Goal: Obtain resource: Download file/media

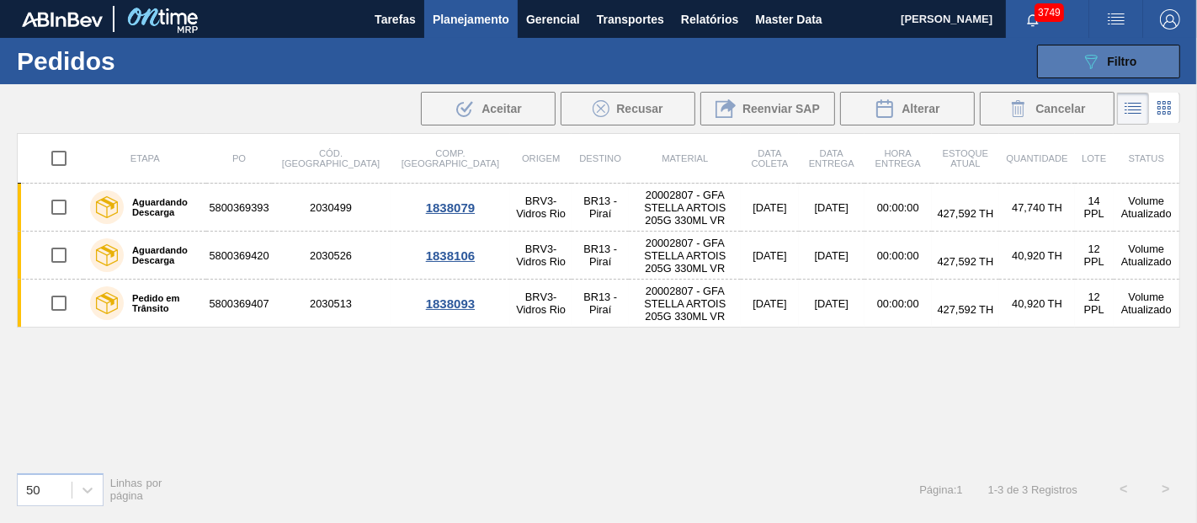
click at [677, 72] on button "089F7B8B-B2A5-4AFE-B5C0-19BA573D28AC Filtro" at bounding box center [1108, 62] width 143 height 34
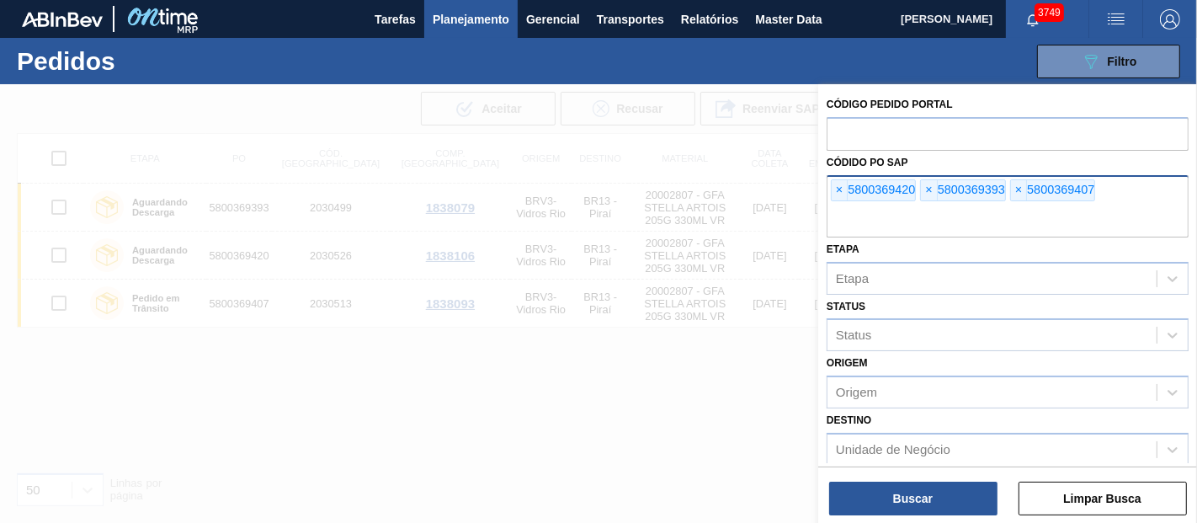
click at [677, 177] on div "× 5800369420 × 5800369393 × 5800369407" at bounding box center [1007, 206] width 362 height 62
click at [677, 181] on span "×" at bounding box center [839, 190] width 16 height 20
click at [677, 205] on input "text" at bounding box center [1007, 221] width 362 height 32
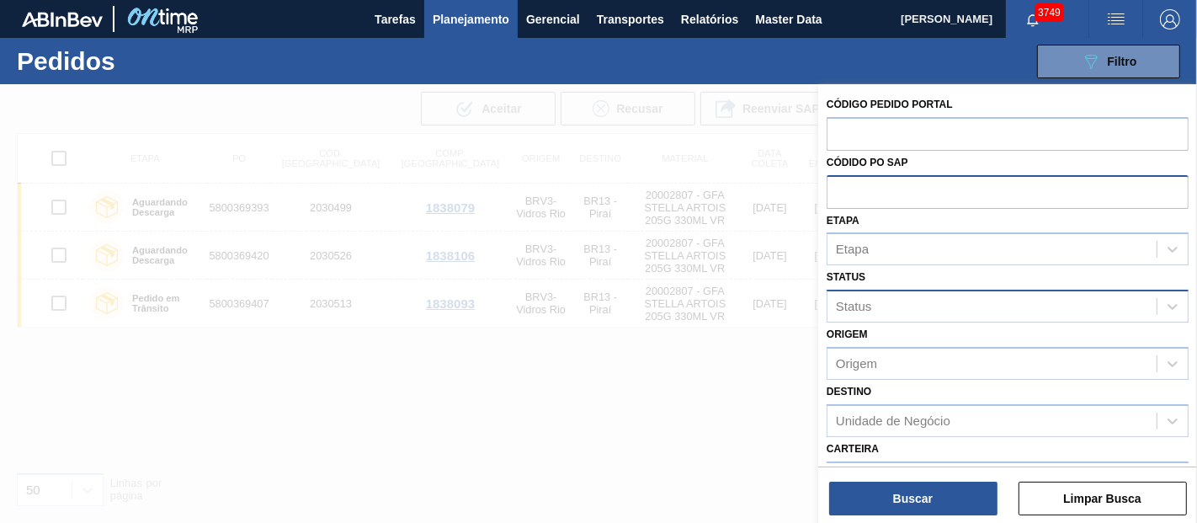
paste input "text"
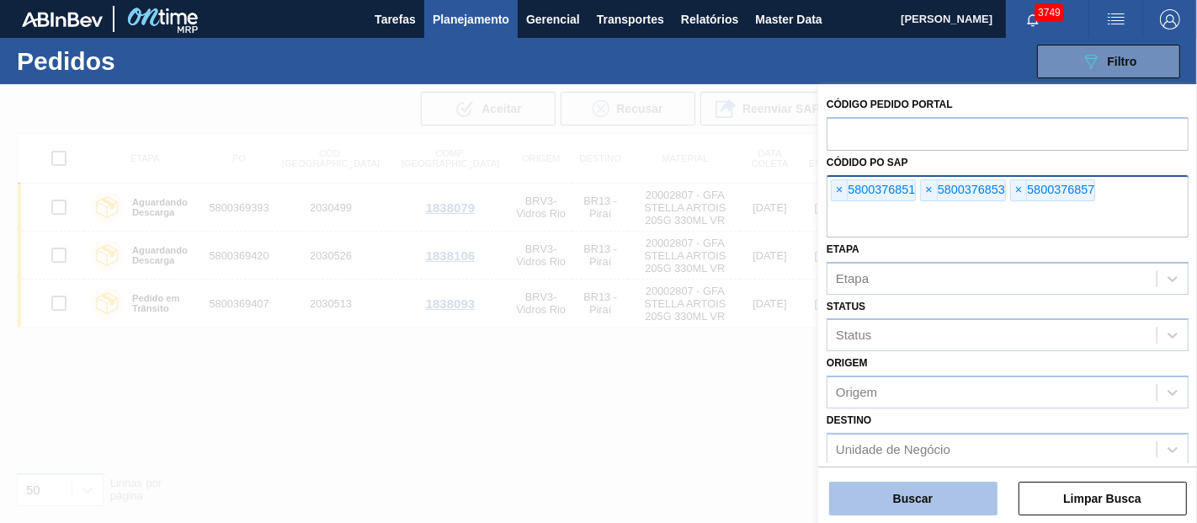
click at [677, 504] on button "Buscar" at bounding box center [913, 498] width 168 height 34
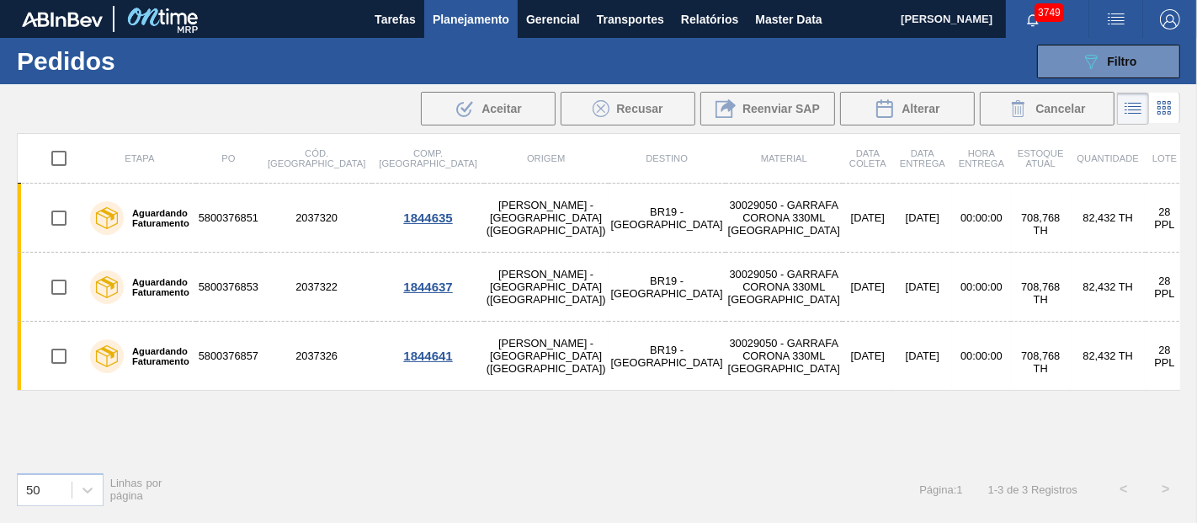
drag, startPoint x: 1067, startPoint y: 68, endPoint x: 1063, endPoint y: 81, distance: 13.3
click at [677, 66] on button "089F7B8B-B2A5-4AFE-B5C0-19BA573D28AC Filtro" at bounding box center [1108, 62] width 143 height 34
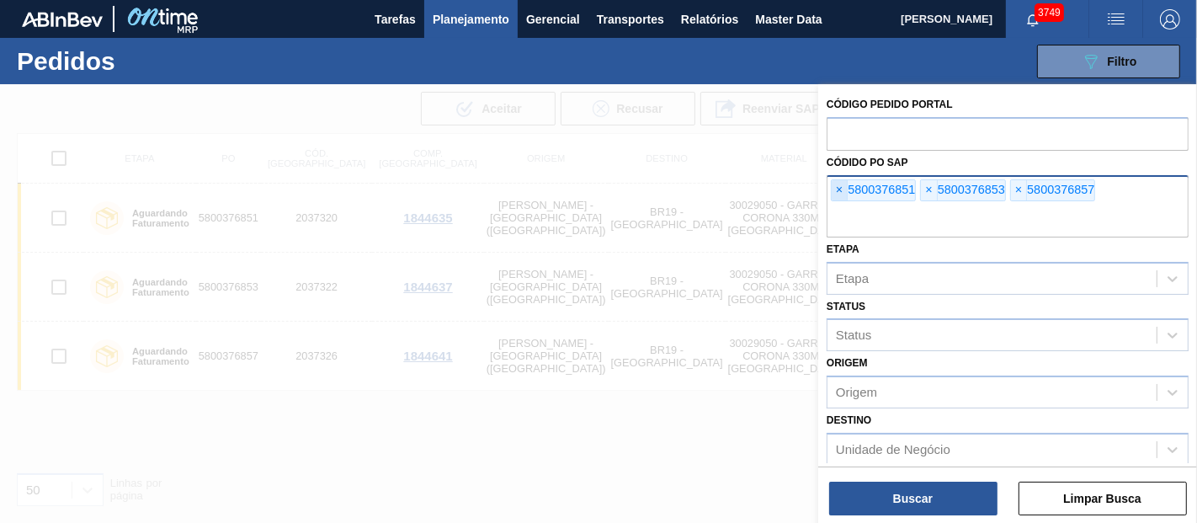
click at [677, 189] on span "×" at bounding box center [839, 190] width 16 height 20
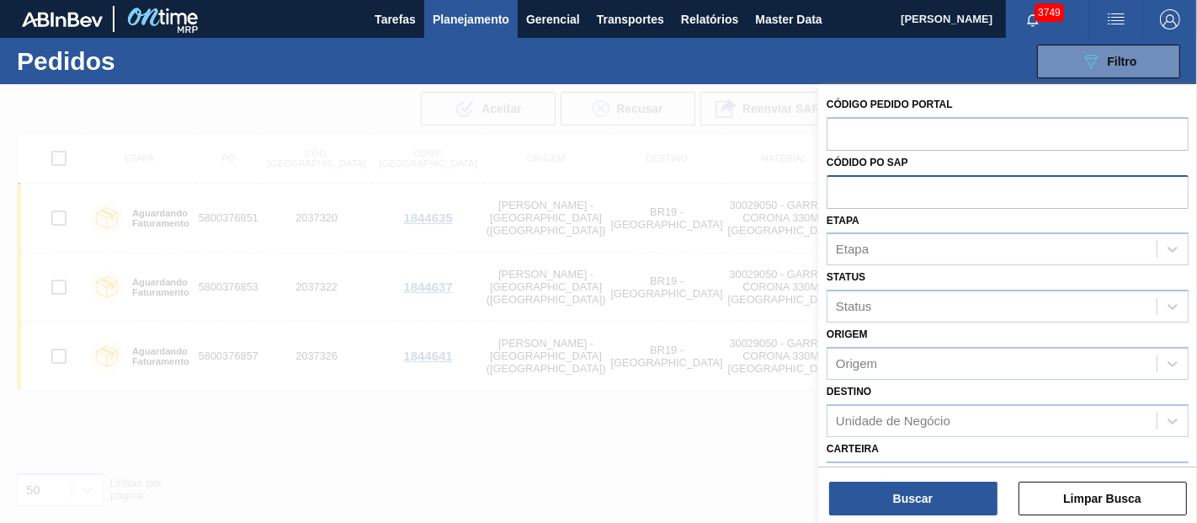
click at [677, 189] on input "text" at bounding box center [1007, 191] width 362 height 32
paste input "5800379563"
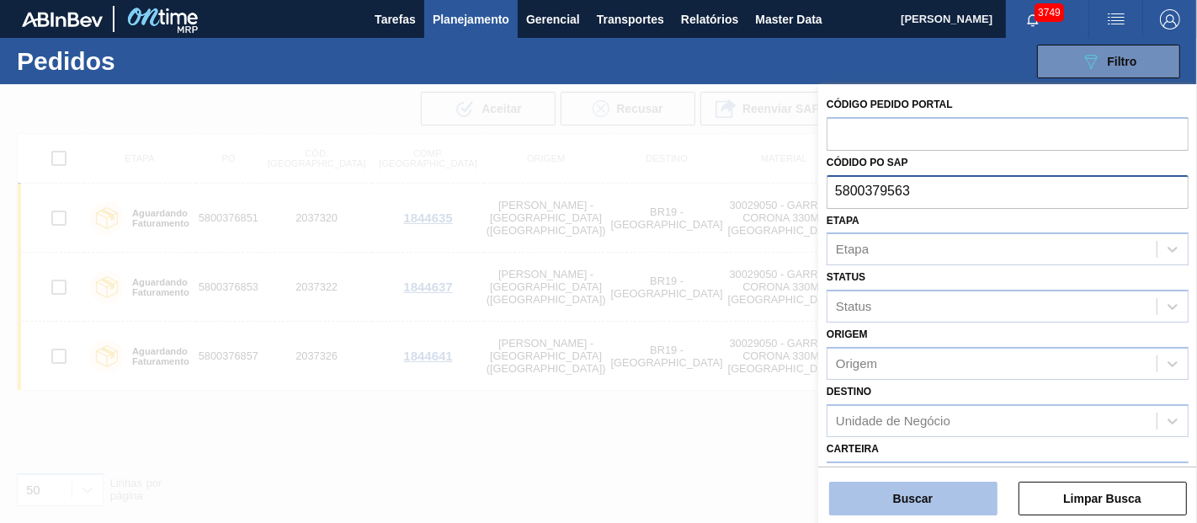
type input "5800379563"
click at [677, 502] on button "Buscar" at bounding box center [913, 498] width 168 height 34
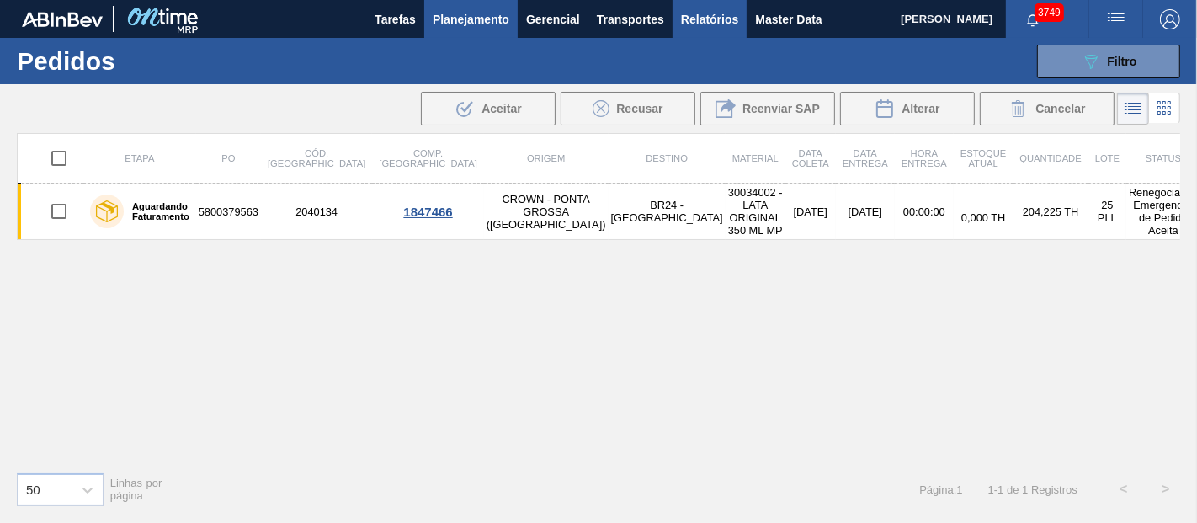
click at [677, 22] on span "Relatórios" at bounding box center [709, 19] width 57 height 20
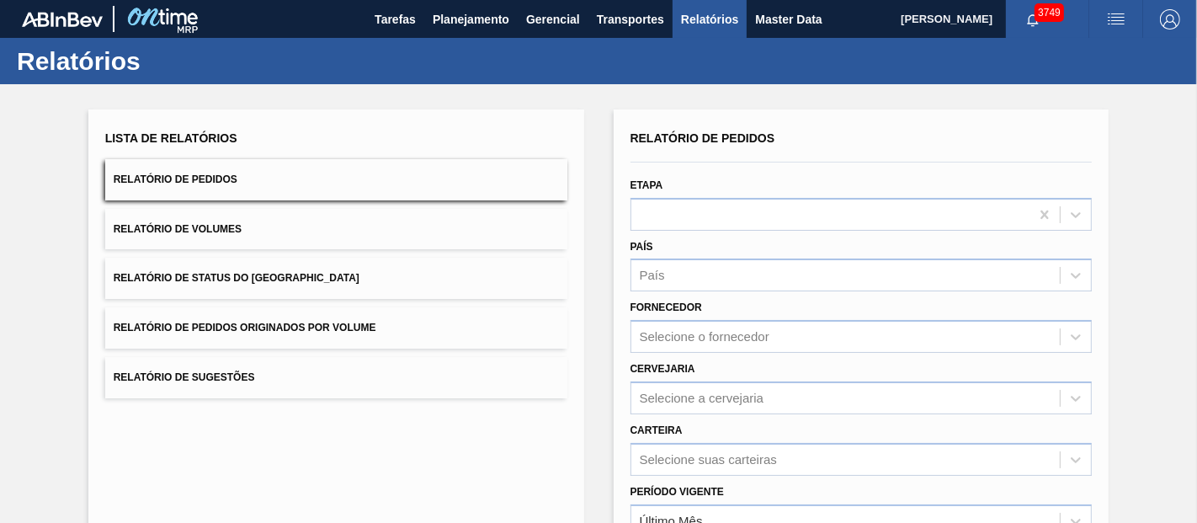
click at [276, 316] on button "Relatório de Pedidos Originados por Volume" at bounding box center [336, 327] width 462 height 41
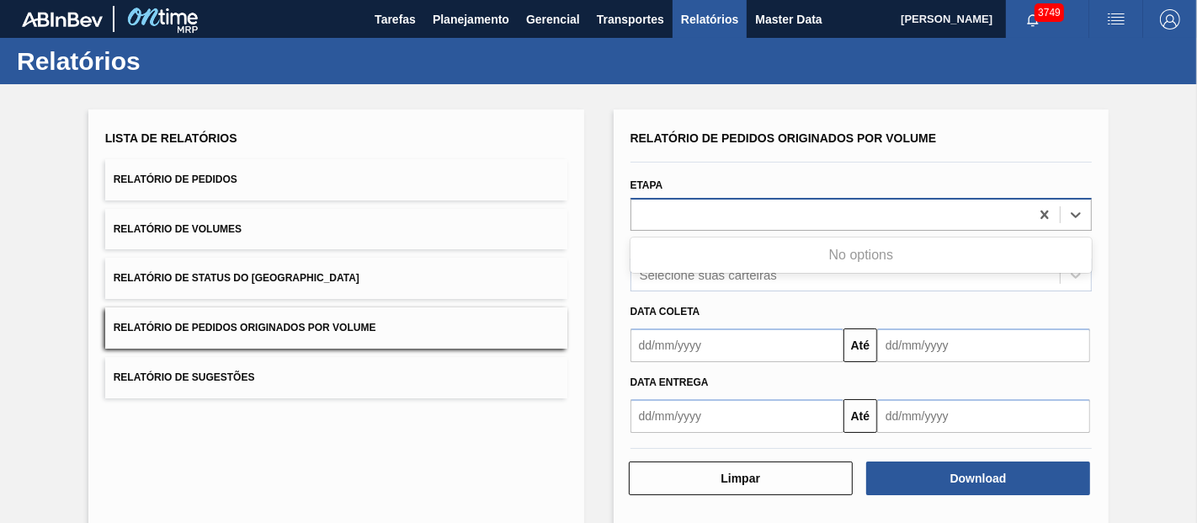
click at [677, 210] on div at bounding box center [830, 214] width 399 height 24
click at [574, 349] on div "Lista de Relatórios Relatório de Pedidos Relatório de Volumes Relatório de Stat…" at bounding box center [336, 336] width 496 height 454
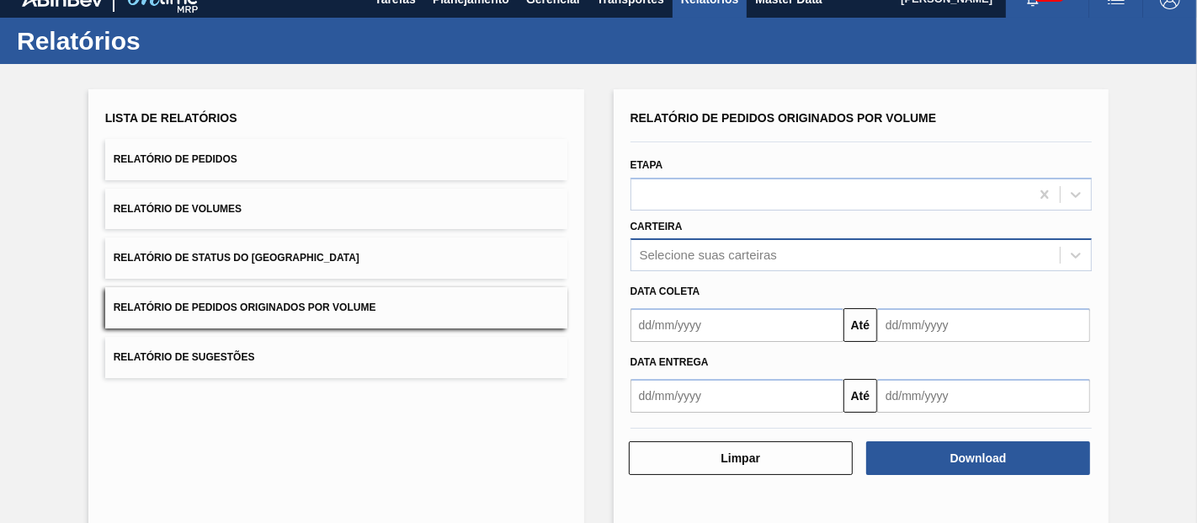
click at [663, 269] on div "Selecione suas carteiras" at bounding box center [861, 254] width 462 height 33
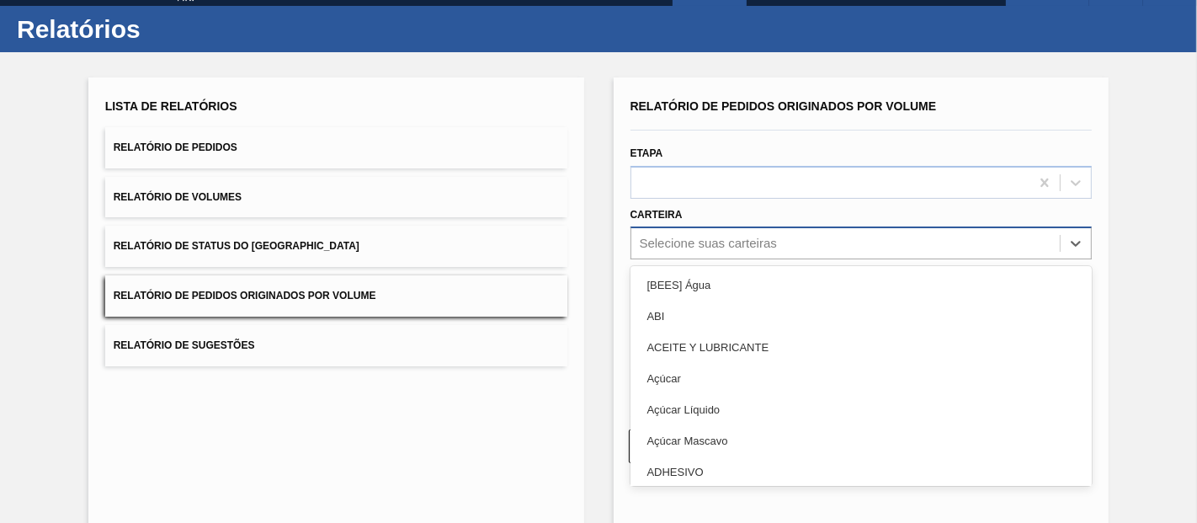
scroll to position [34, 0]
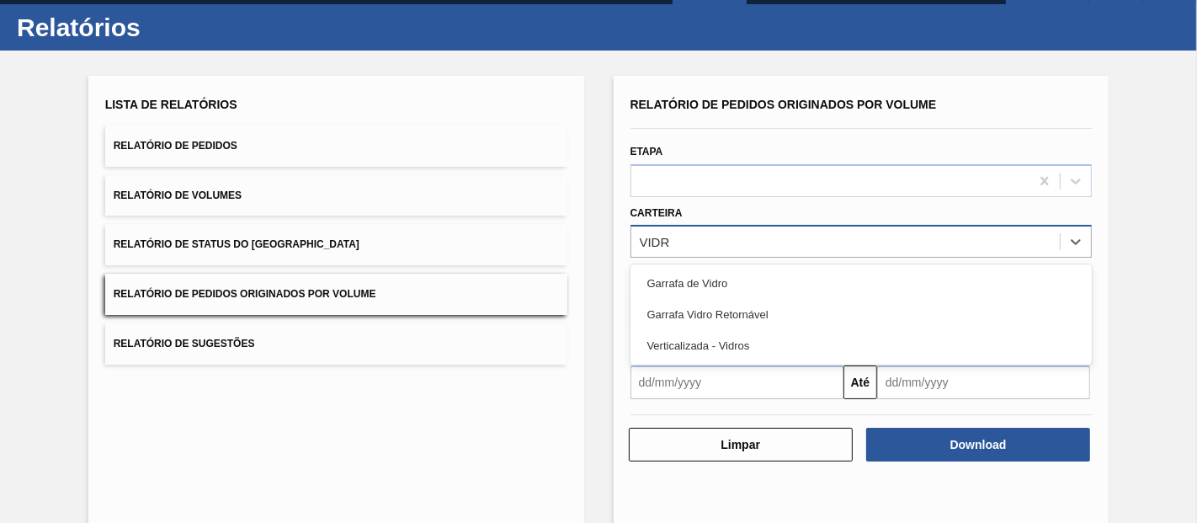
type input "VIDRO"
click at [663, 269] on div "Garrafa de Vidro" at bounding box center [861, 283] width 462 height 31
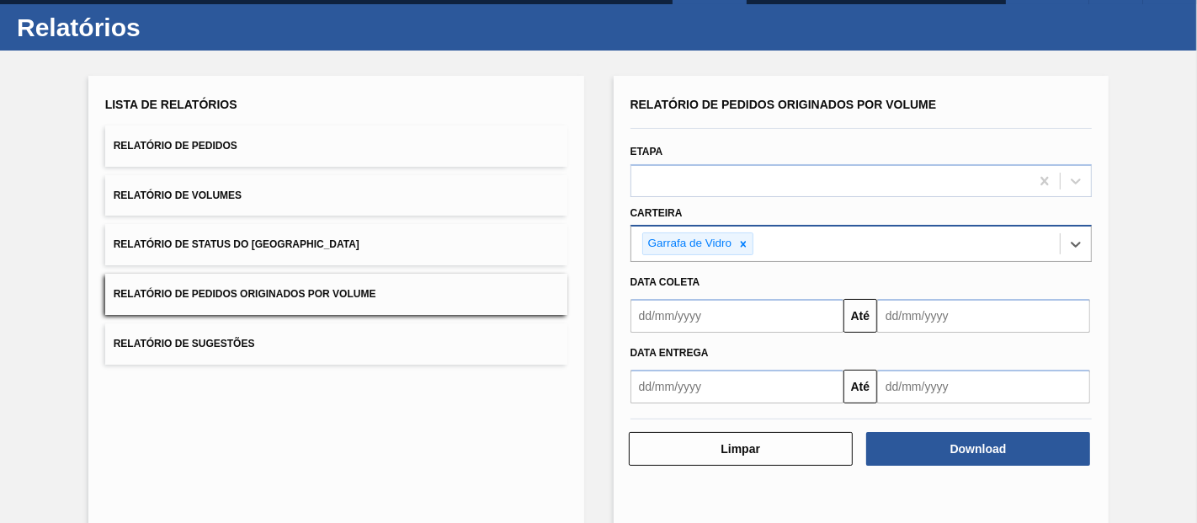
click at [677, 308] on input "text" at bounding box center [736, 316] width 213 height 34
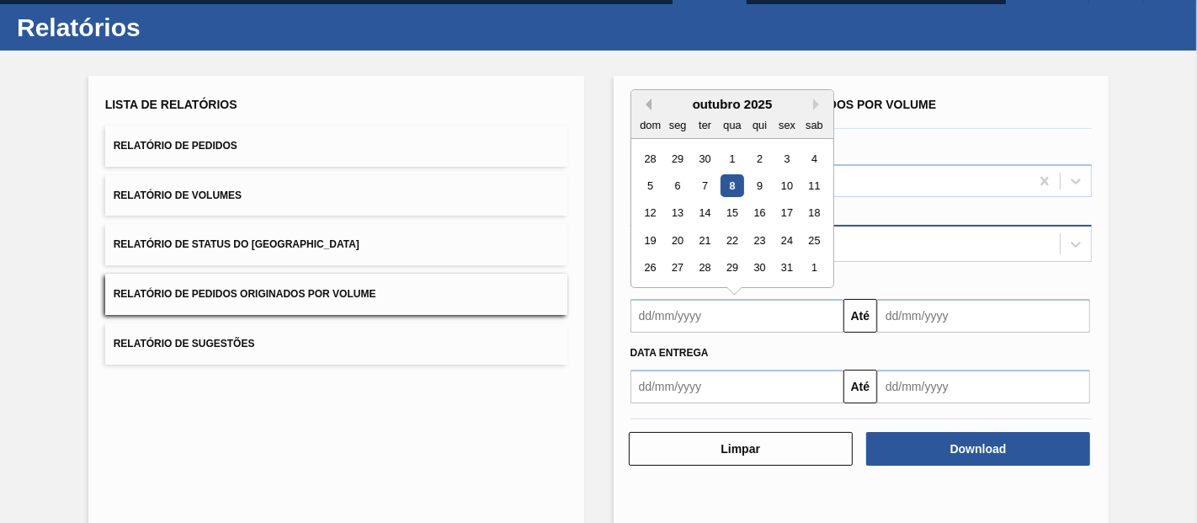
click at [644, 99] on button "Previous Month" at bounding box center [646, 104] width 12 height 12
click at [672, 160] on div "1" at bounding box center [677, 158] width 23 height 23
type input "[DATE]"
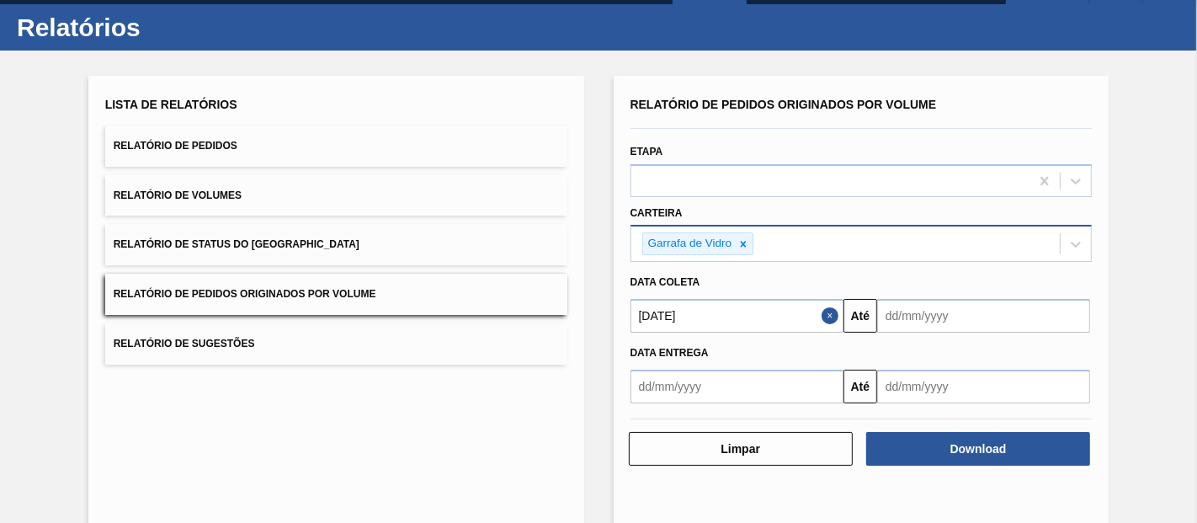
click at [677, 328] on input "text" at bounding box center [983, 316] width 213 height 34
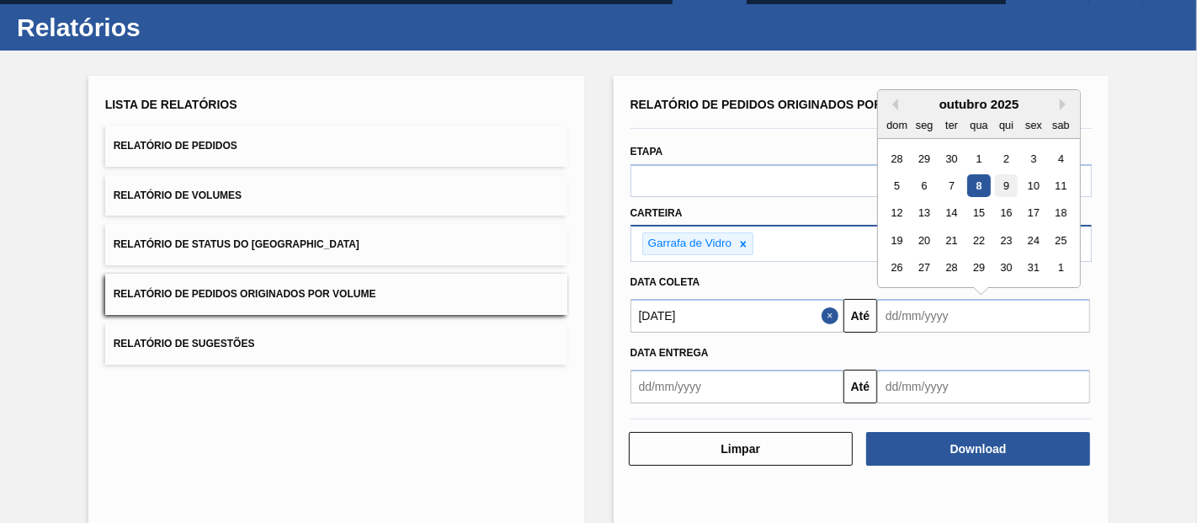
click at [677, 181] on div "9" at bounding box center [1006, 185] width 23 height 23
type input "[DATE]"
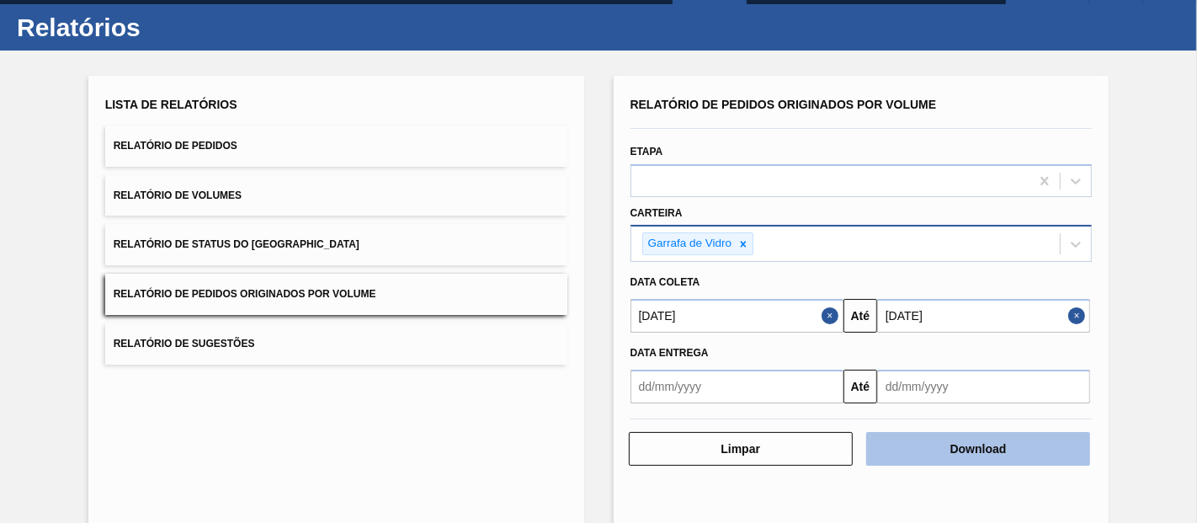
click at [677, 438] on button "Download" at bounding box center [978, 449] width 224 height 34
